Goal: Find specific page/section: Find specific page/section

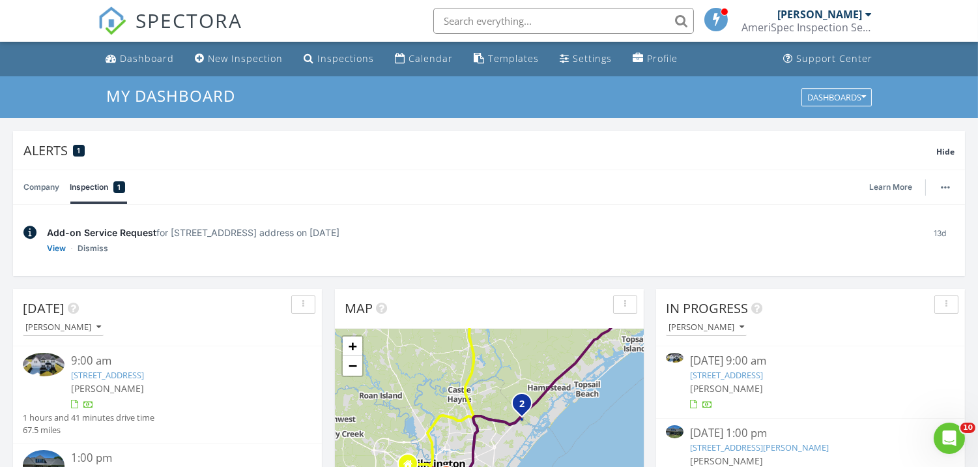
click at [496, 14] on input "text" at bounding box center [563, 21] width 261 height 26
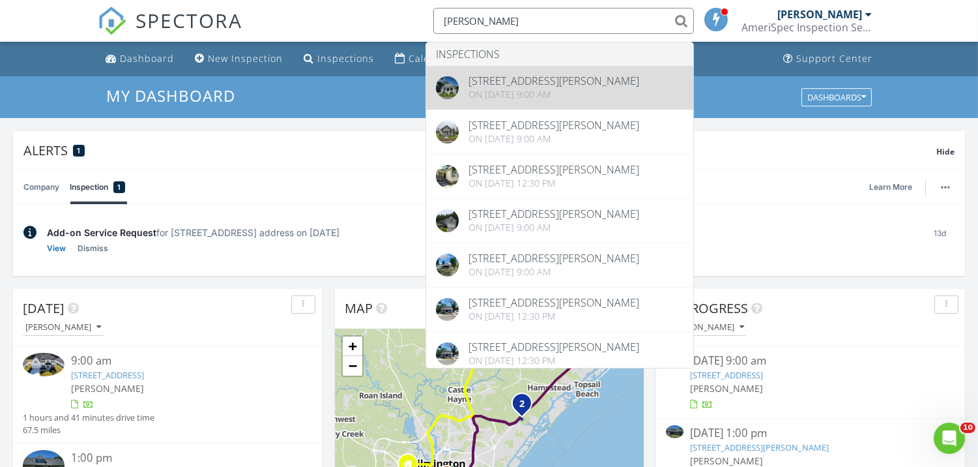
type input "[PERSON_NAME]"
